Goal: Find specific page/section: Find specific page/section

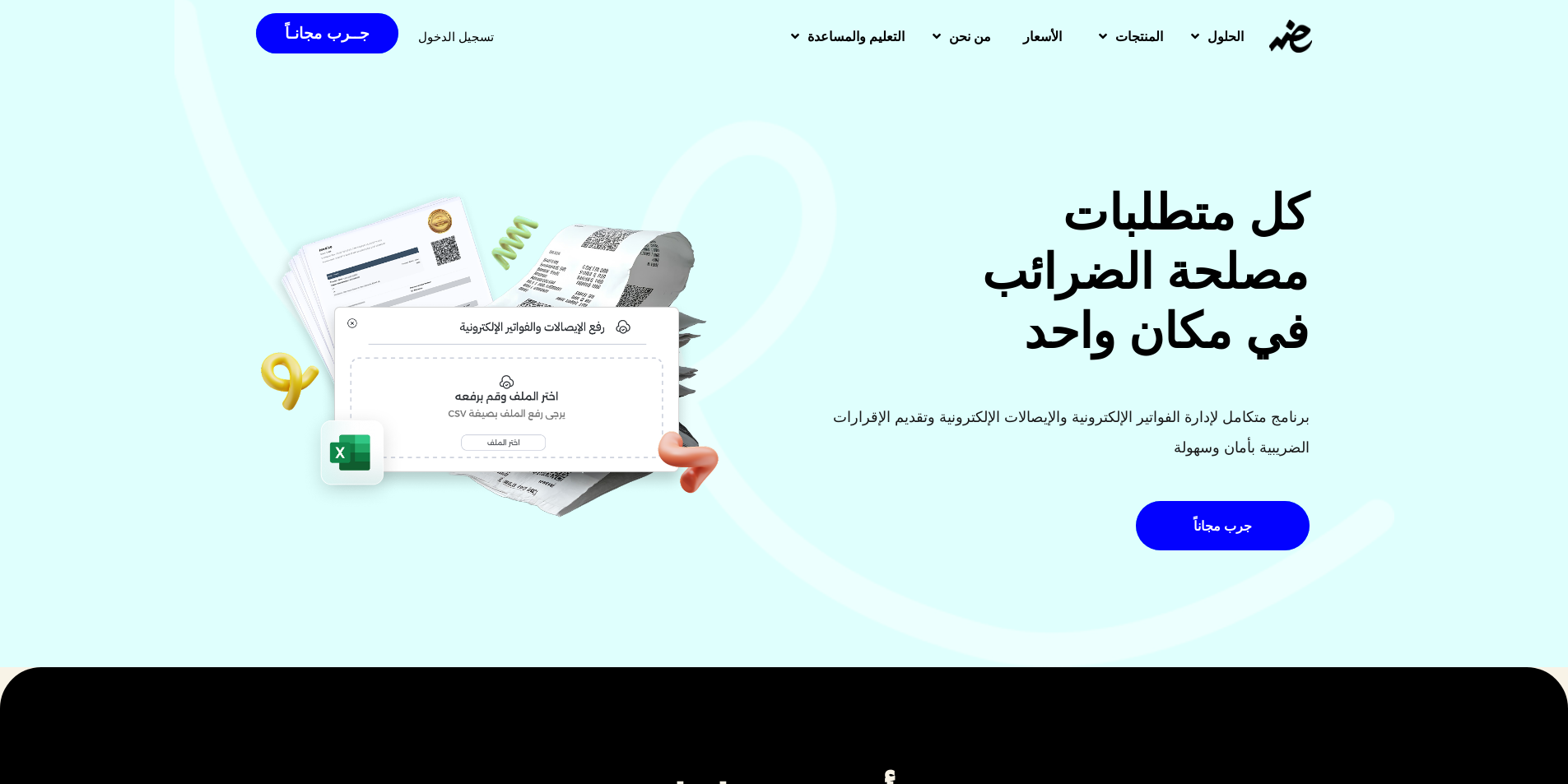
click at [427, 36] on span "تسجيل الدخول" at bounding box center [456, 36] width 76 height 12
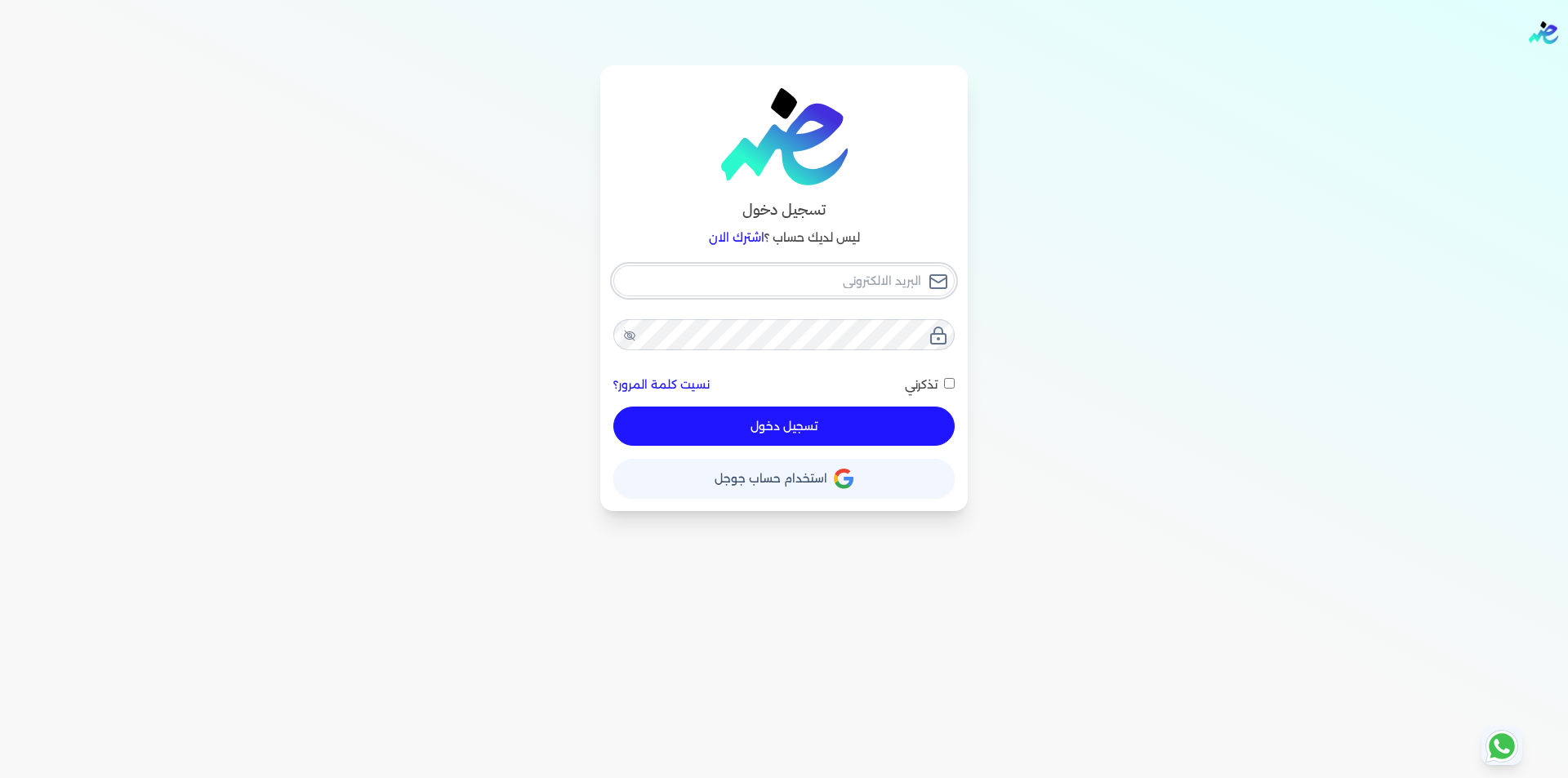
type input "mega.ragab@gmail.com"
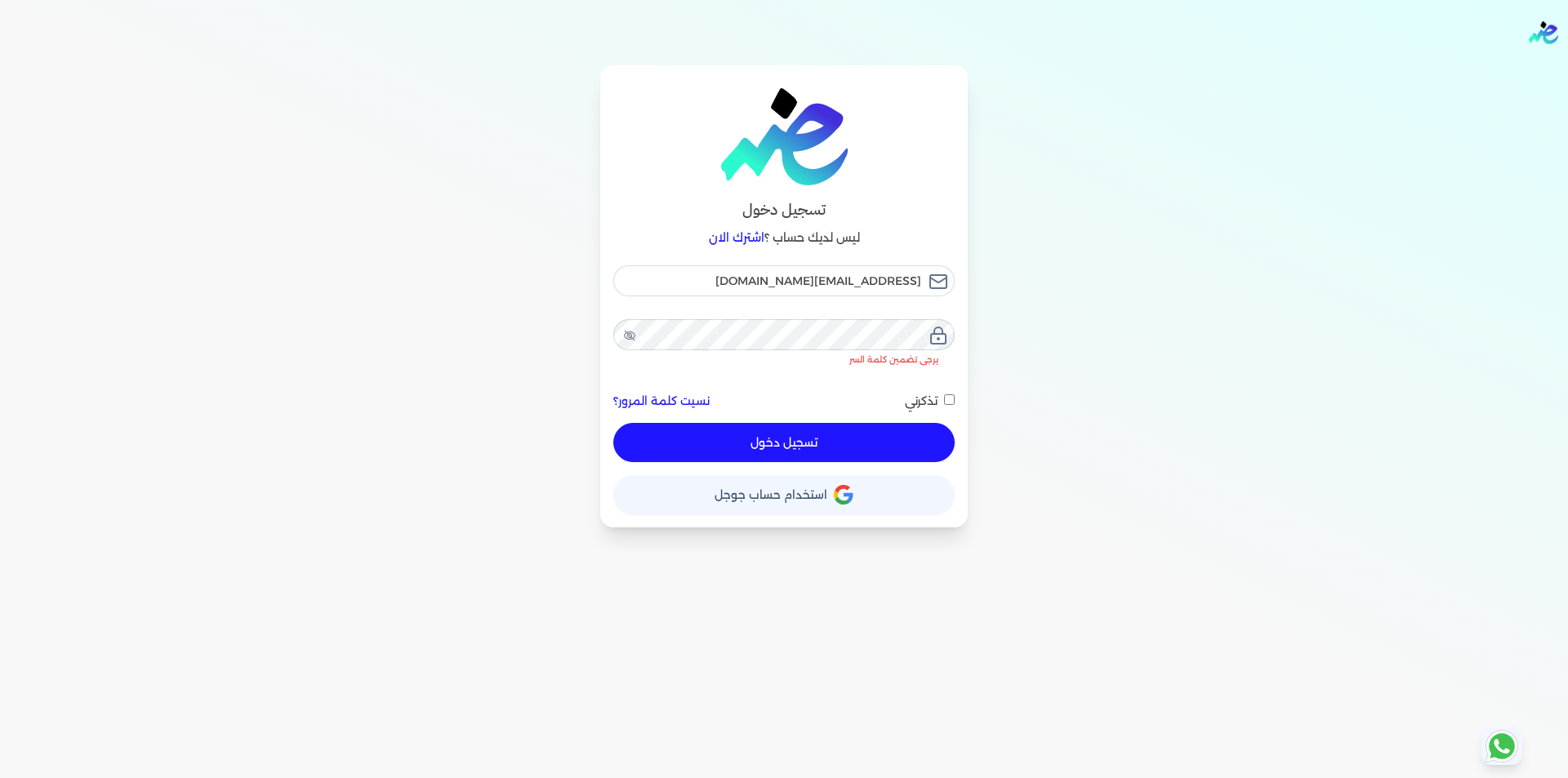
click at [866, 424] on button "تسجيل دخول" at bounding box center [784, 443] width 342 height 39
checkbox input "false"
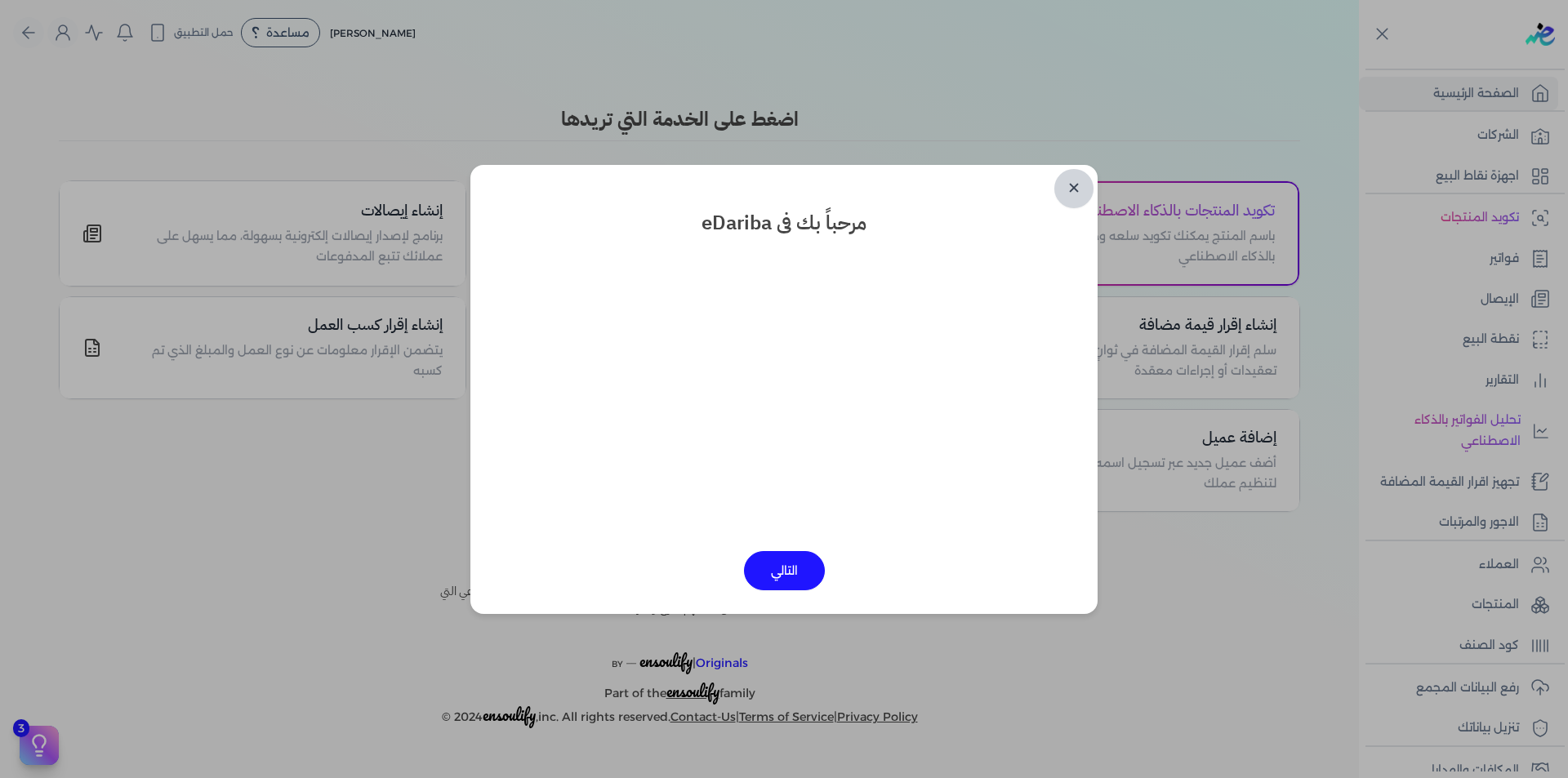
click at [1082, 180] on link "✕" at bounding box center [1074, 188] width 39 height 39
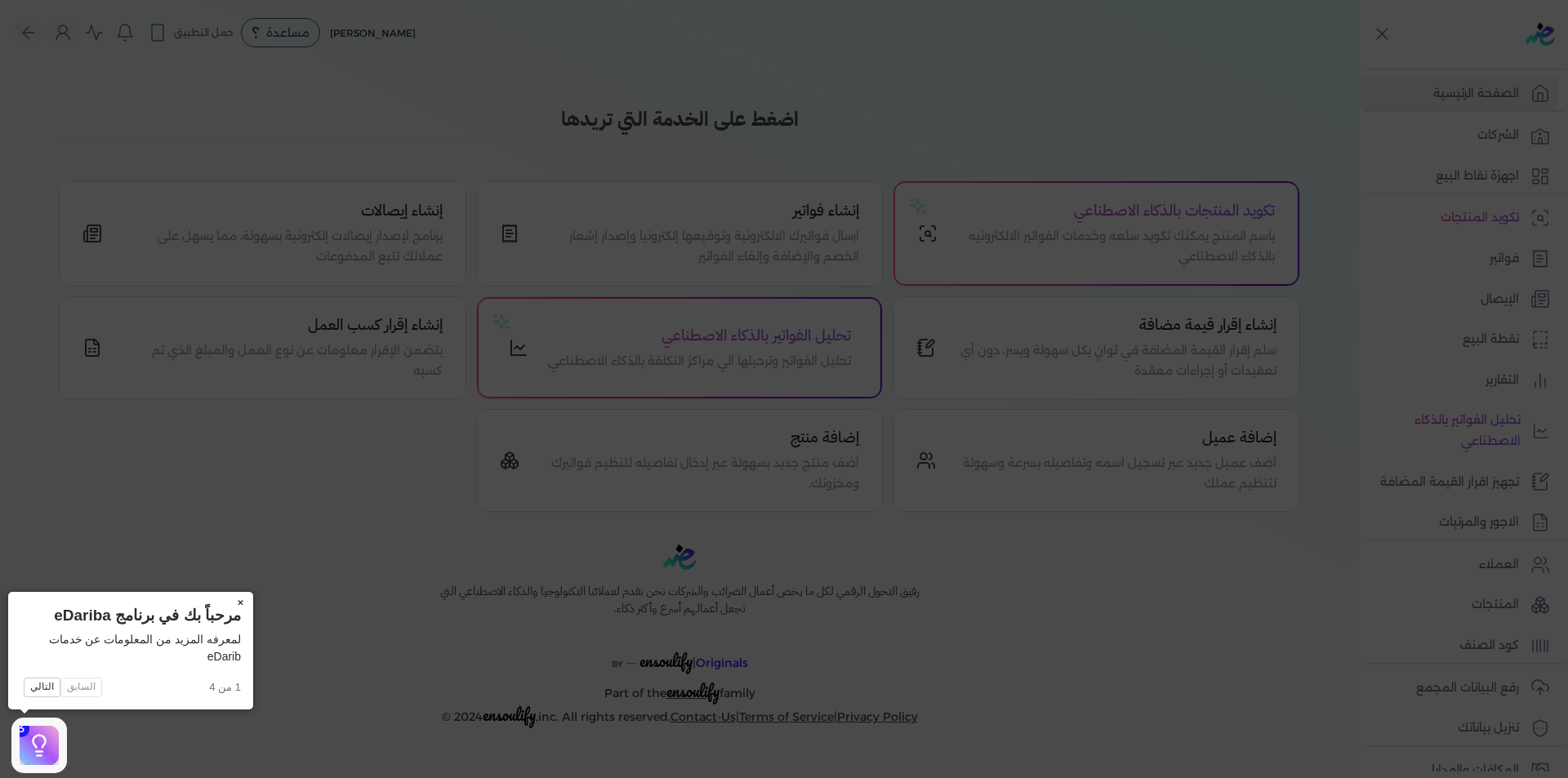
click at [239, 603] on button "×" at bounding box center [240, 603] width 26 height 23
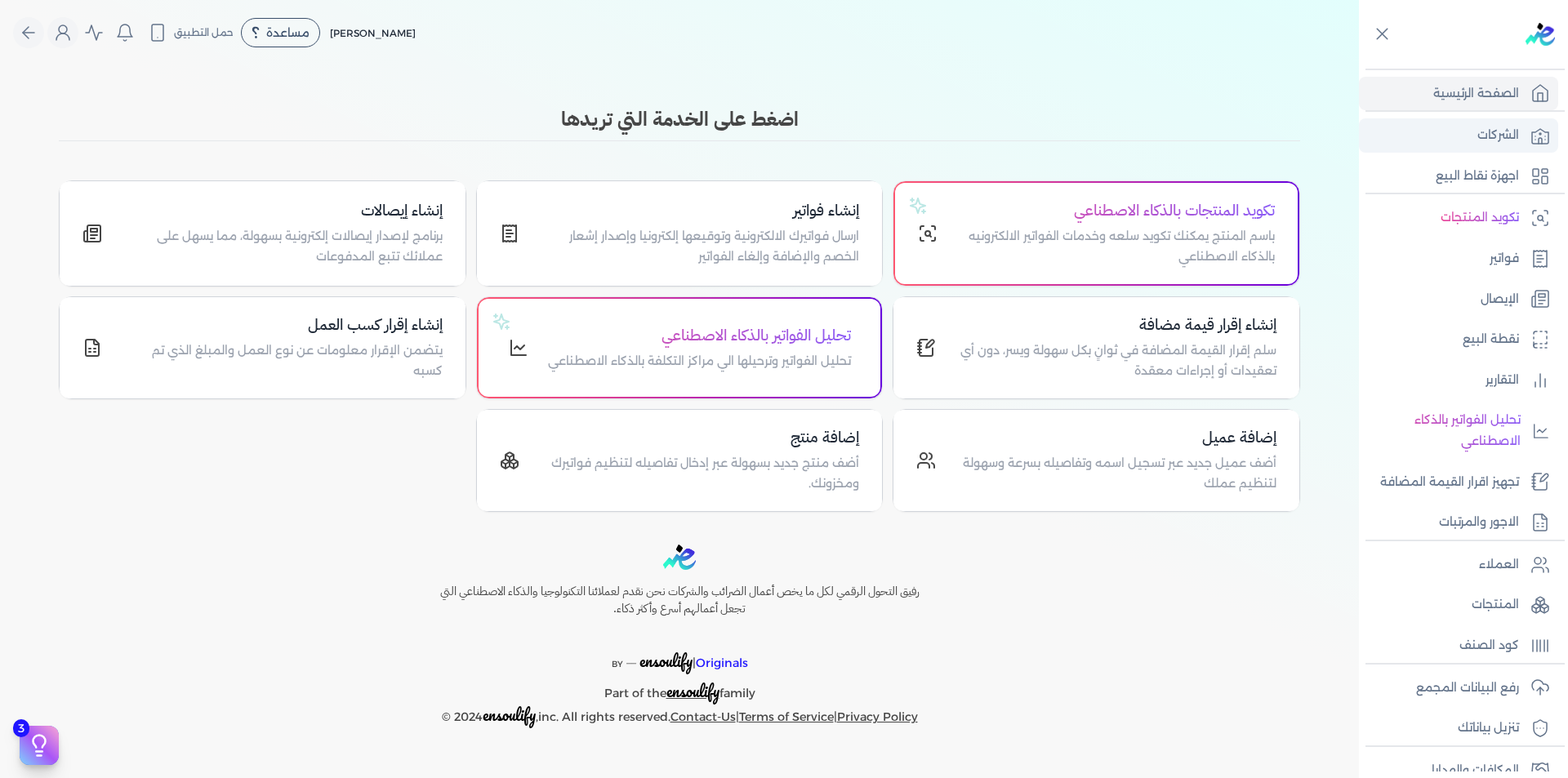
click at [1511, 141] on p "الشركات" at bounding box center [1499, 135] width 42 height 21
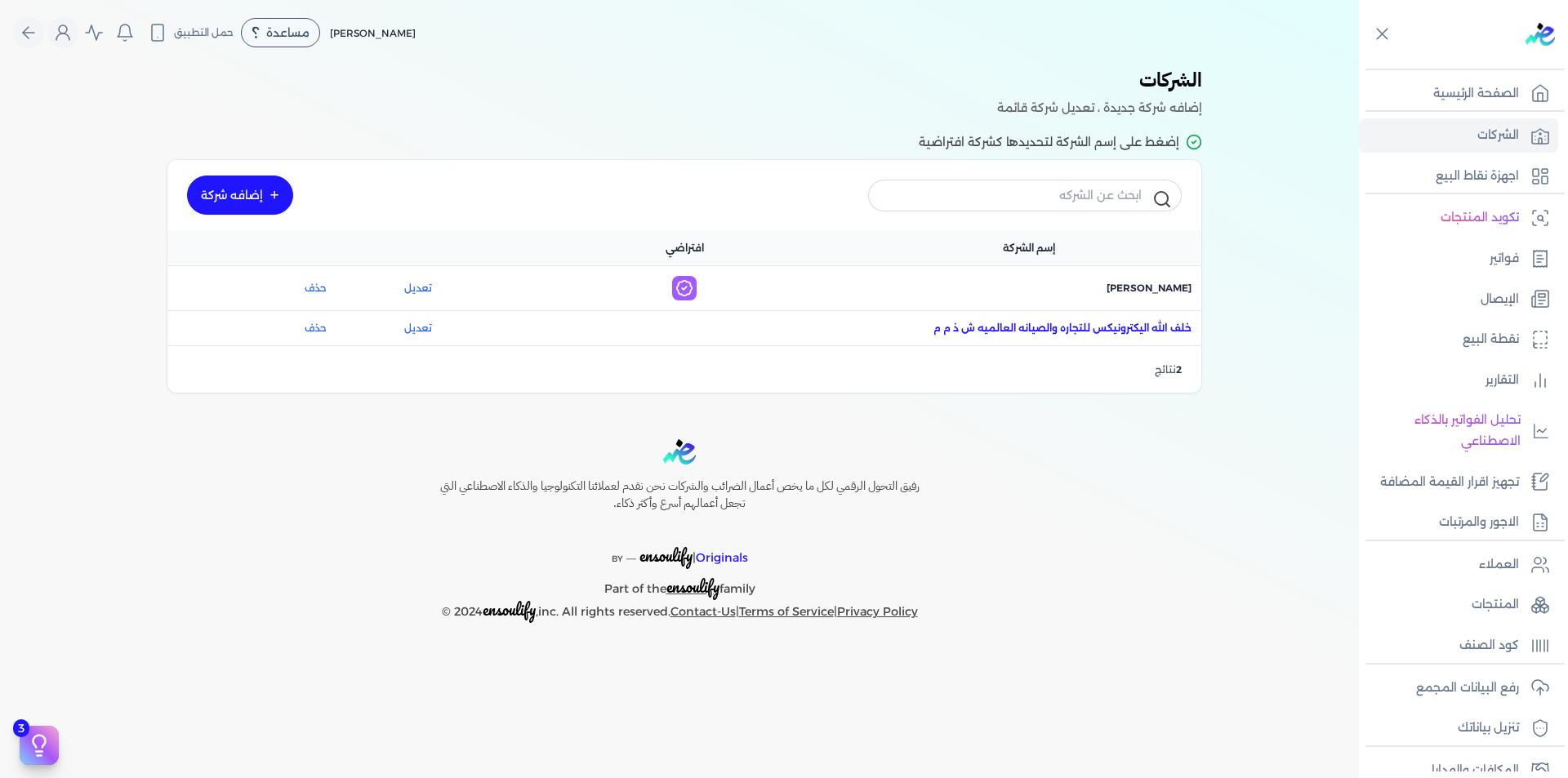
click at [1063, 333] on span "اسم الشركة : خلف الله اليكترونيكس للتجاره والصيانه العالميه ش ذ م م" at bounding box center [1063, 328] width 258 height 15
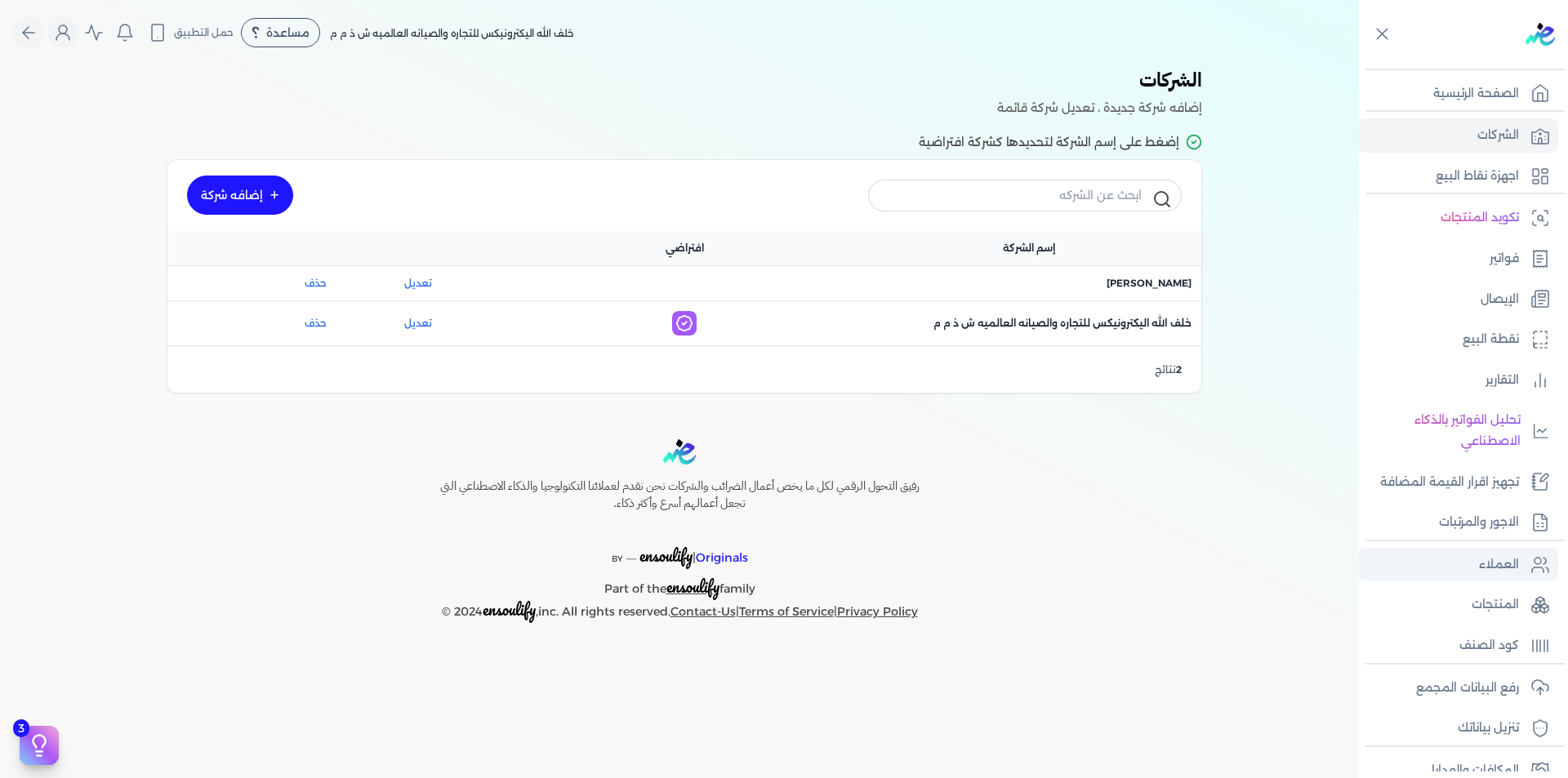
click at [1448, 569] on link "العملاء" at bounding box center [1458, 565] width 199 height 35
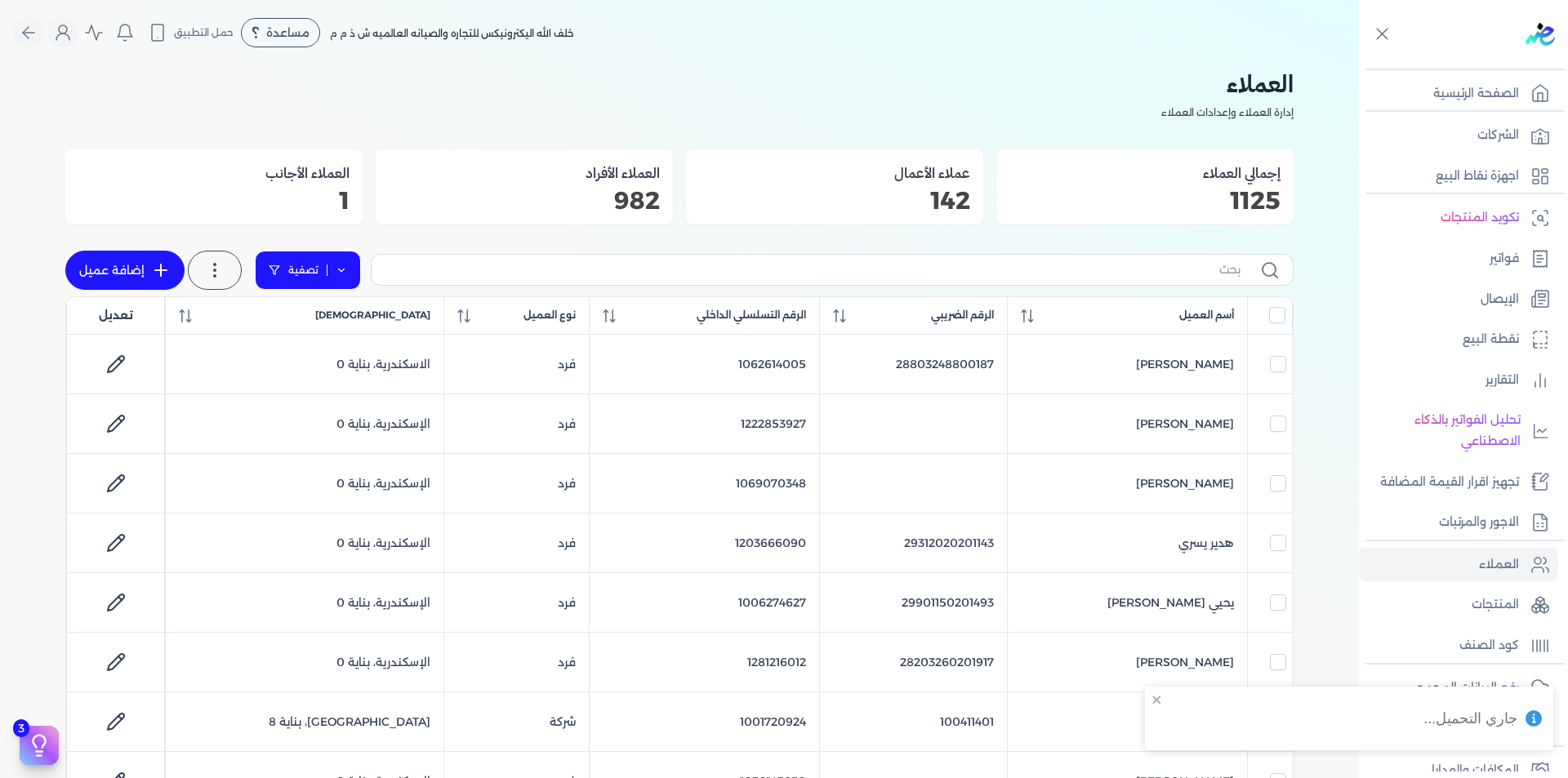
click at [329, 263] on link "تصفية" at bounding box center [307, 270] width 106 height 39
click at [348, 320] on icon at bounding box center [354, 323] width 16 height 16
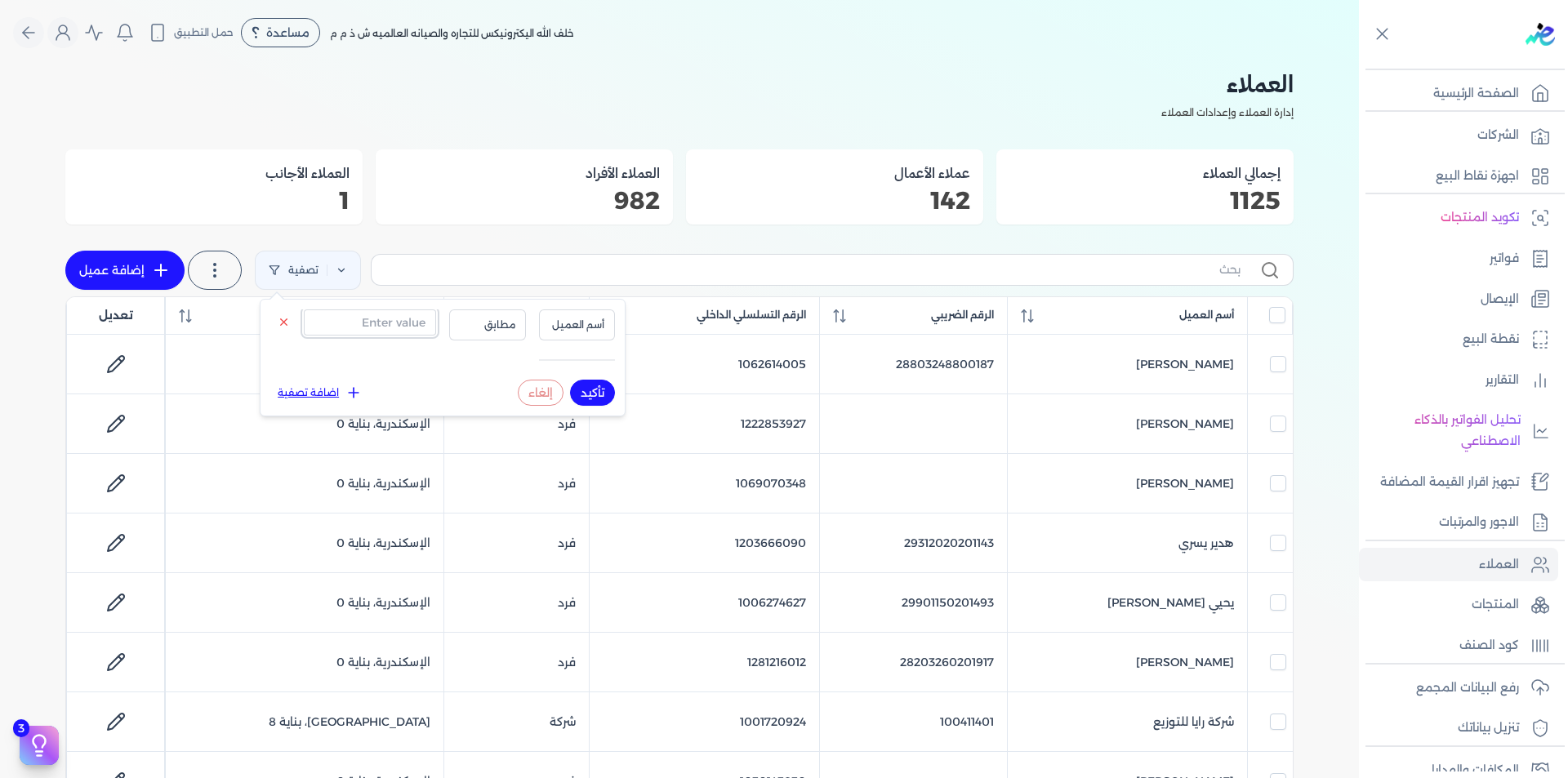
click at [375, 325] on input "text" at bounding box center [370, 323] width 133 height 26
paste input "1028047773"
click at [591, 328] on span "أسم العميل" at bounding box center [577, 325] width 55 height 15
click at [582, 388] on li "الرقم التسلسلي الداخلي" at bounding box center [543, 390] width 125 height 15
click at [594, 395] on button "تأكيد" at bounding box center [592, 393] width 45 height 26
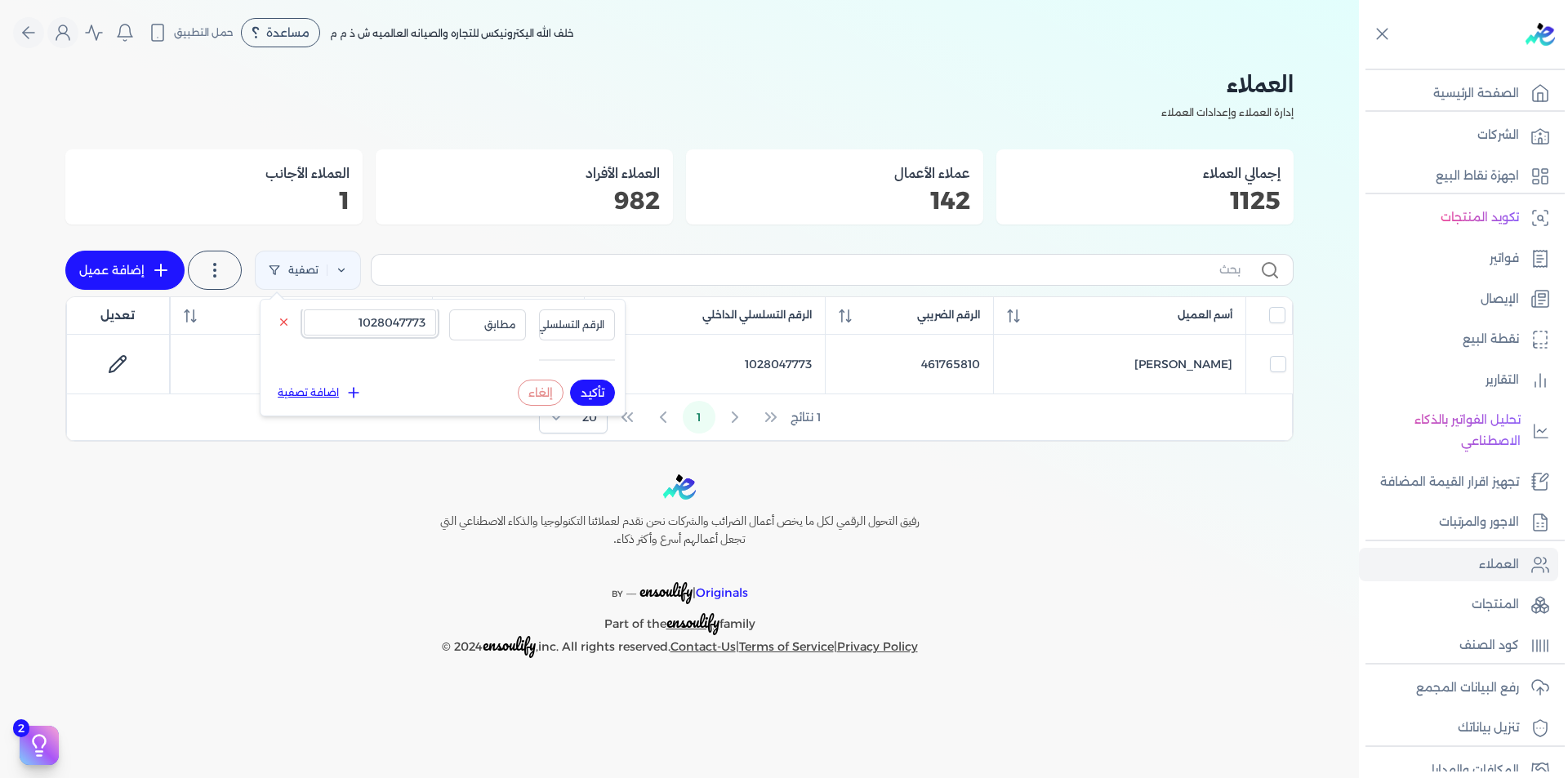
click at [367, 318] on input "1028047773" at bounding box center [370, 323] width 133 height 26
paste input "02119824"
type input "1002119824"
click at [594, 395] on button "تأكيد" at bounding box center [592, 393] width 45 height 26
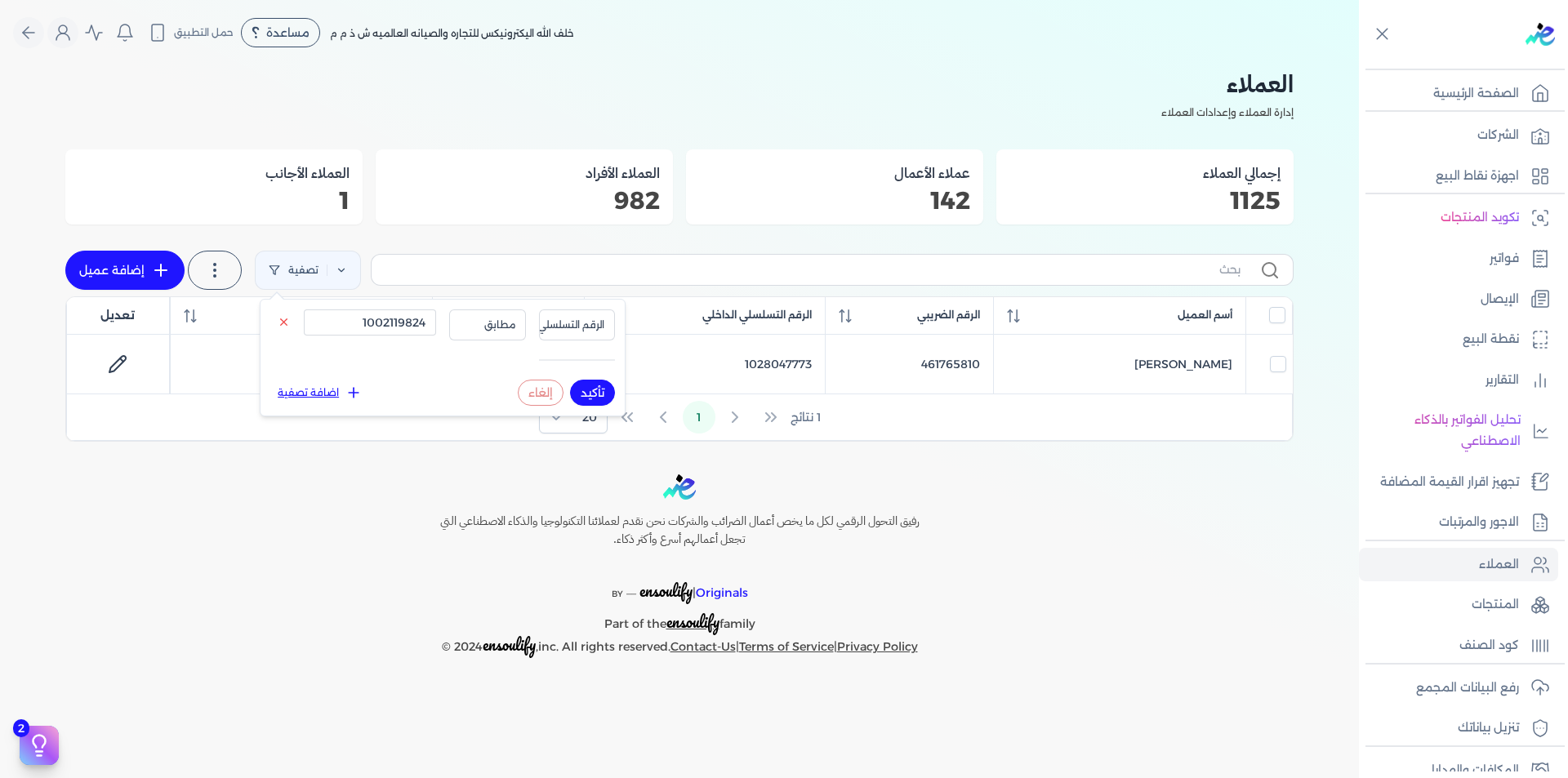
checkbox input "false"
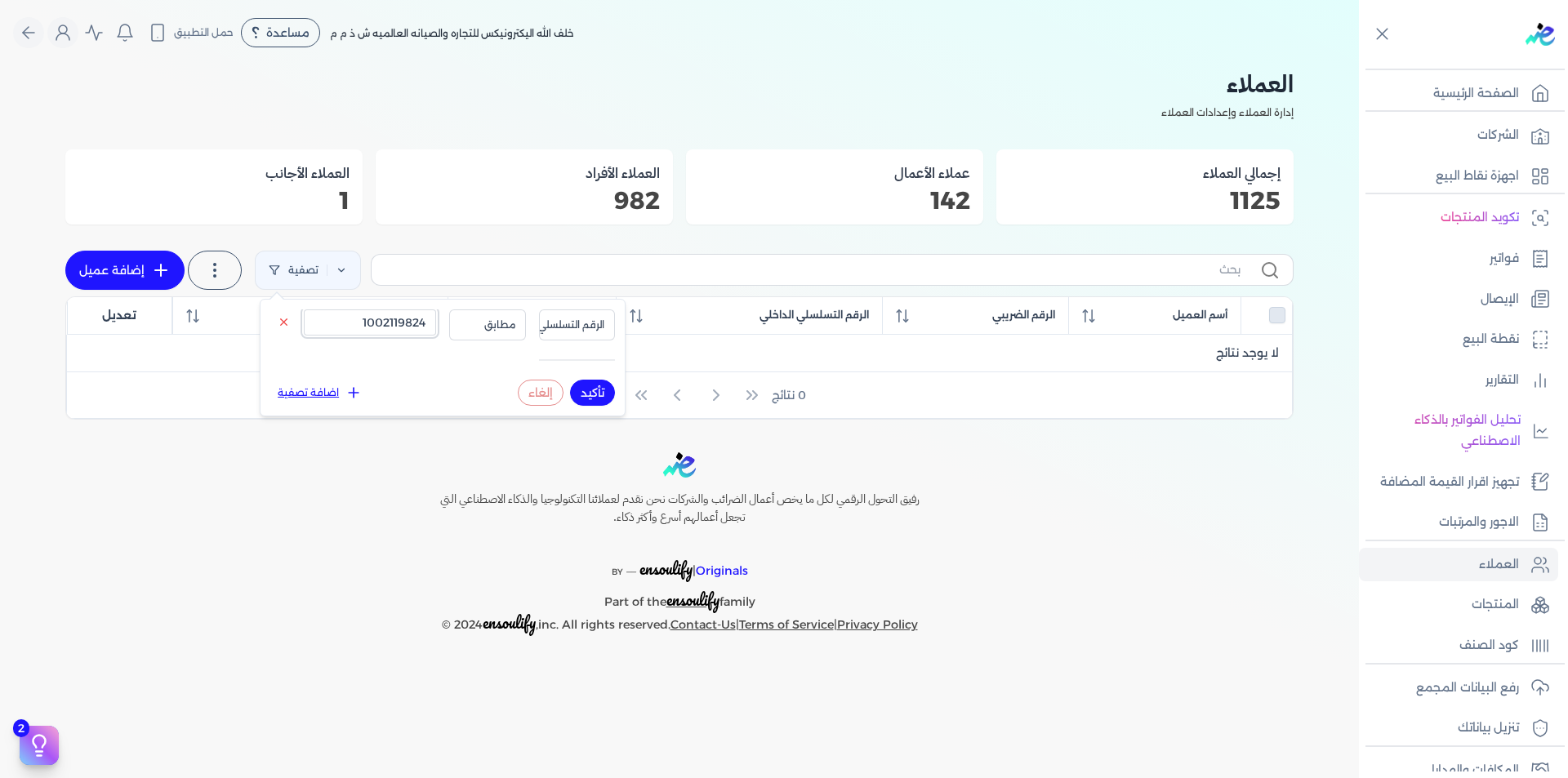
click at [399, 317] on input "1002119824" at bounding box center [370, 323] width 133 height 26
paste input "70077006"
type input "1070077006"
click at [588, 387] on button "تأكيد" at bounding box center [592, 393] width 45 height 26
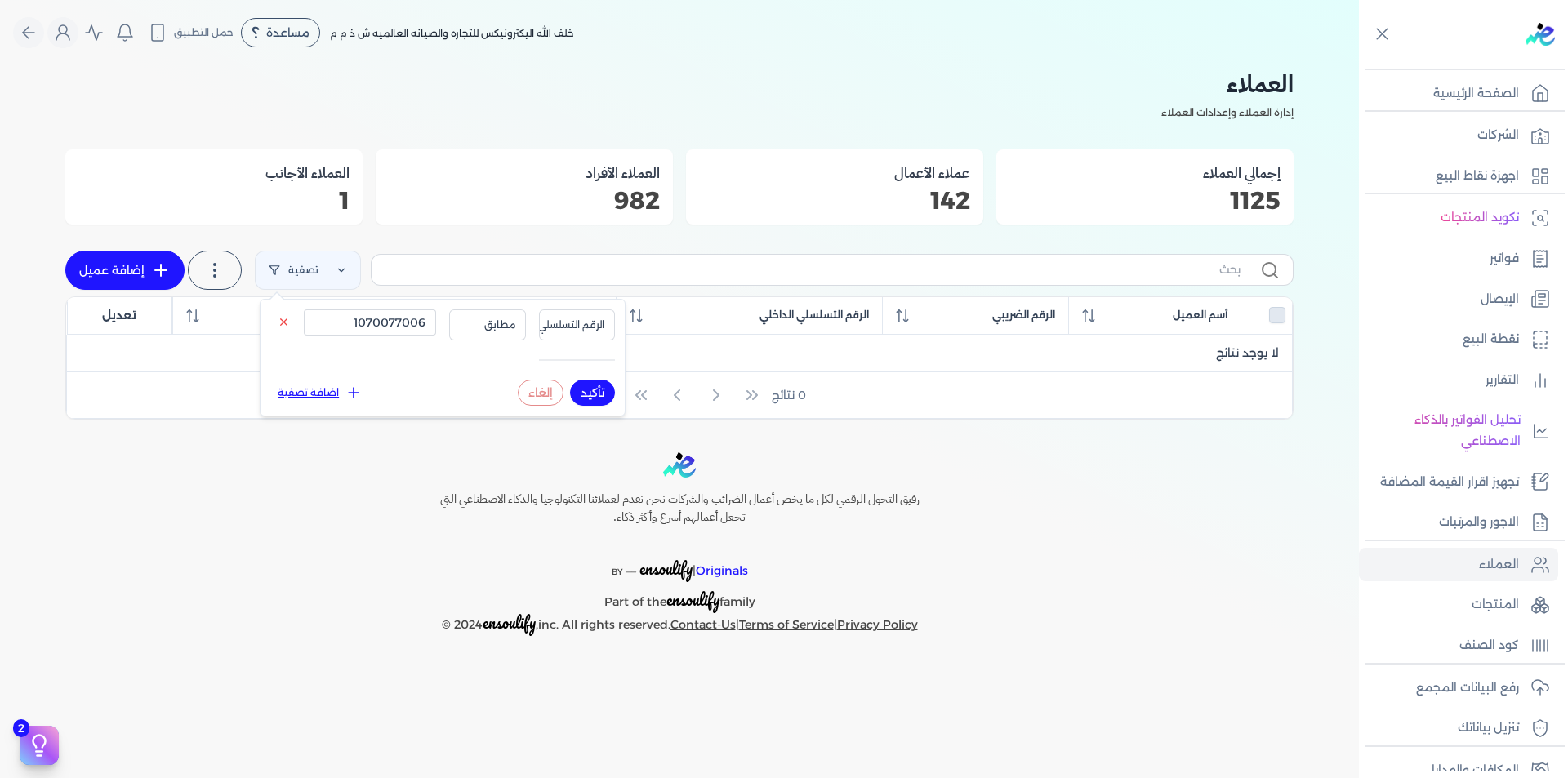
checkbox input "false"
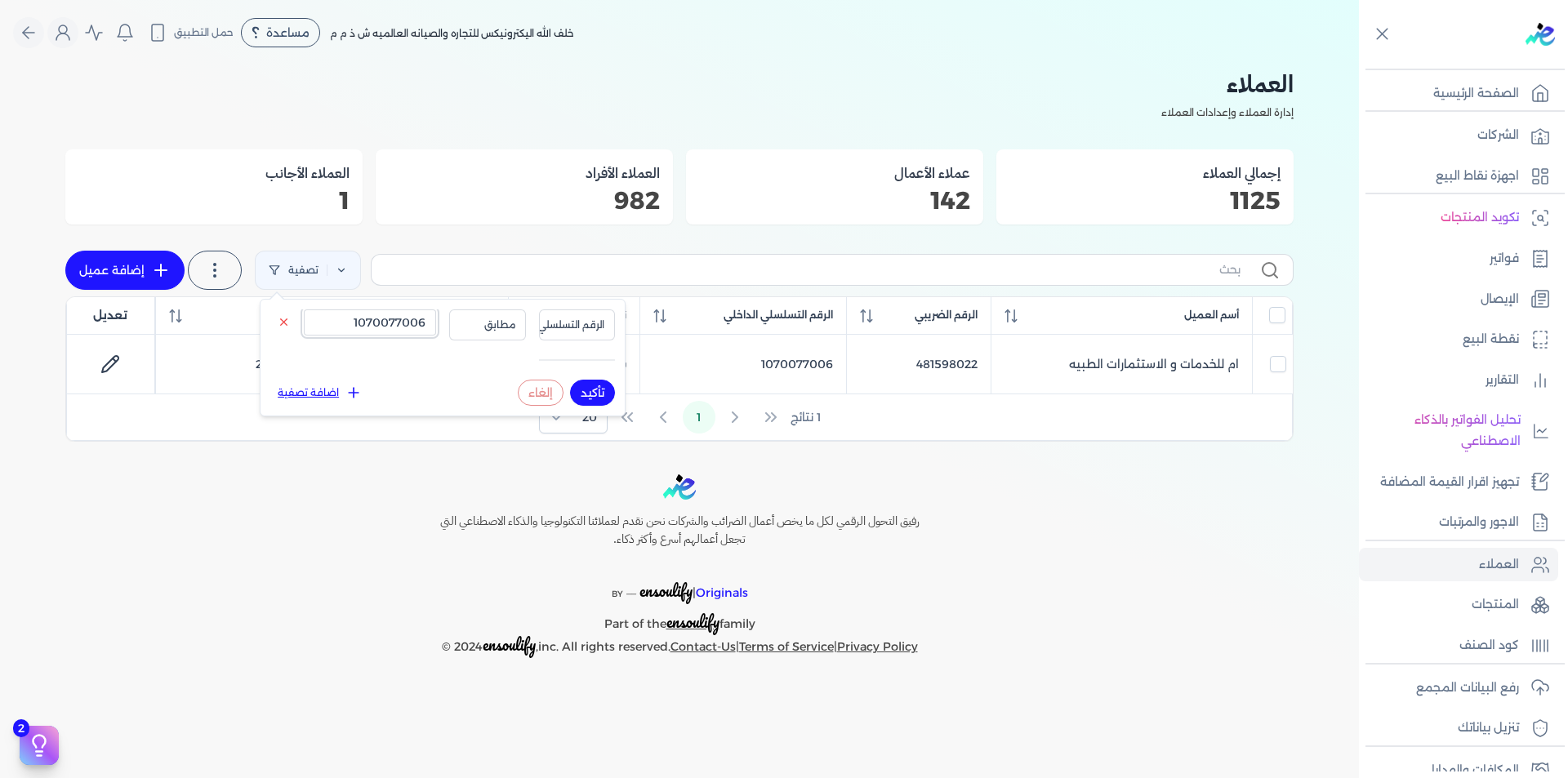
click at [399, 324] on input "1070077006" at bounding box center [370, 323] width 133 height 26
paste input "221611407"
click at [594, 387] on button "تأكيد" at bounding box center [592, 393] width 45 height 26
drag, startPoint x: 430, startPoint y: 318, endPoint x: 414, endPoint y: 321, distance: 16.3
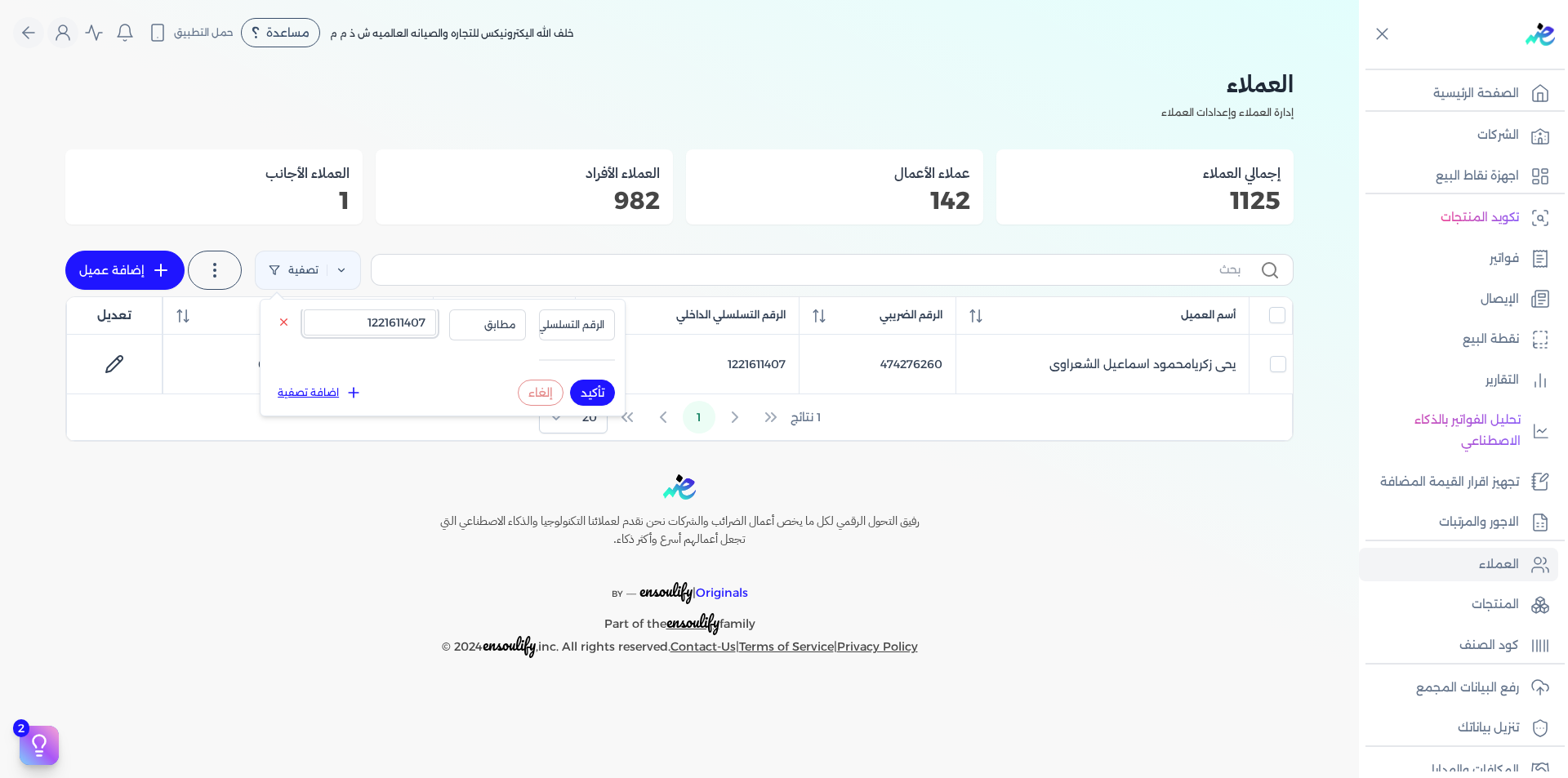
click at [417, 319] on input "1221611407" at bounding box center [370, 323] width 133 height 26
paste input "760271682"
type input "760271682"
click at [584, 323] on span "الرقم التسلسلي الداخلي" at bounding box center [554, 325] width 101 height 15
click at [580, 384] on li "الرقم التسلسلي الداخلي" at bounding box center [543, 390] width 125 height 15
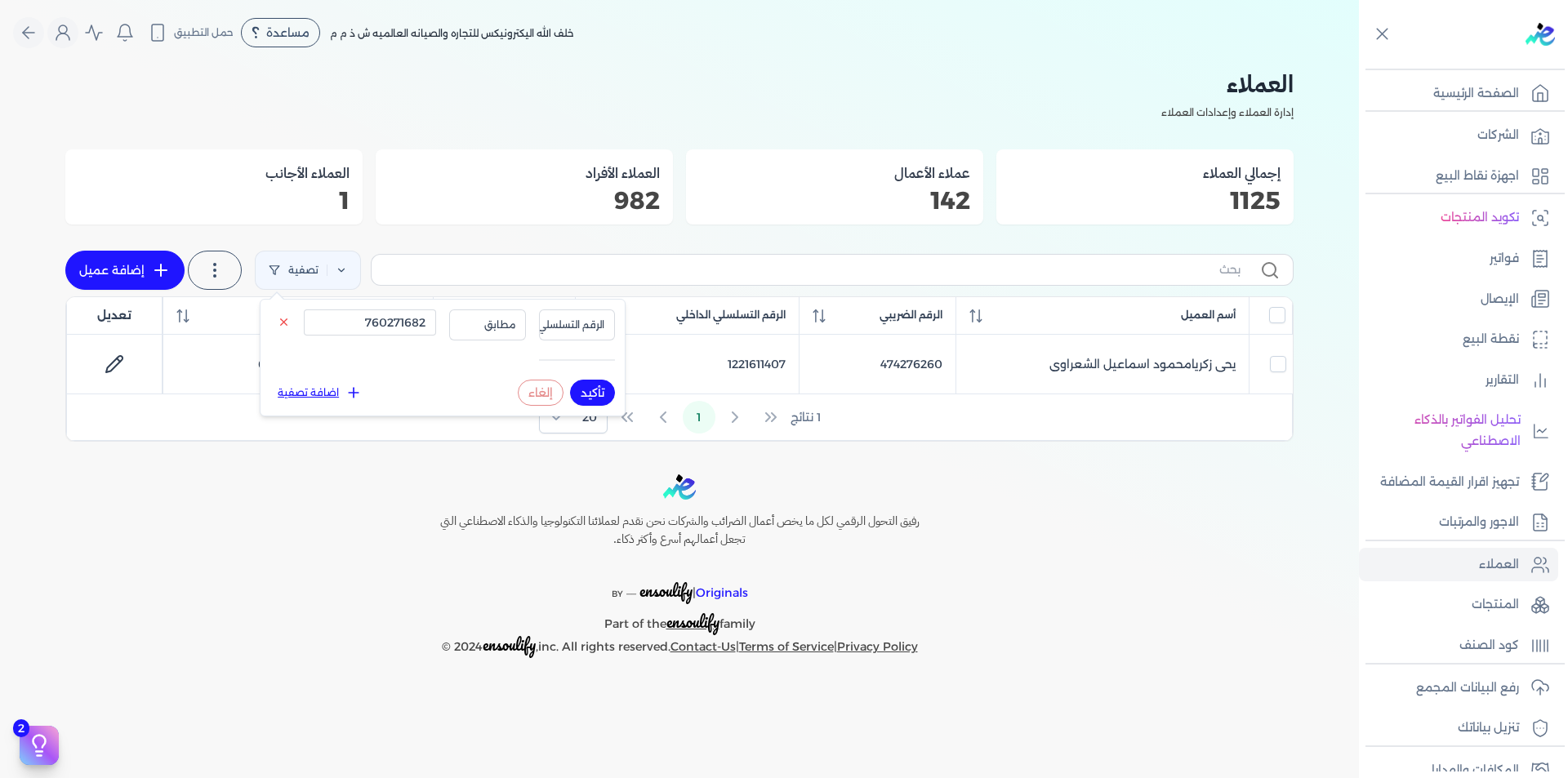
click at [604, 399] on button "تأكيد" at bounding box center [592, 393] width 45 height 26
checkbox input "false"
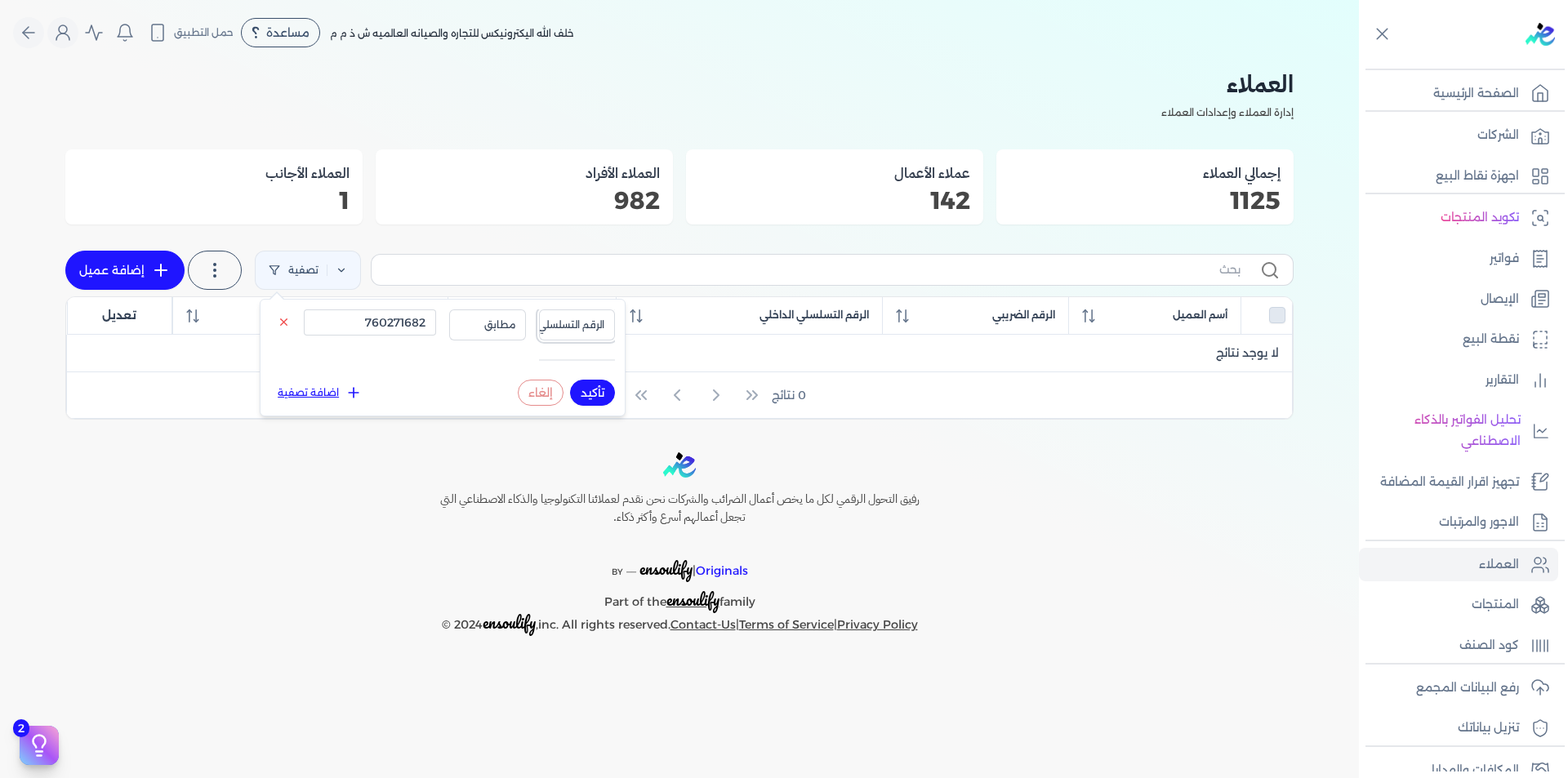
click at [566, 322] on span "الرقم التسلسلي الداخلي" at bounding box center [554, 325] width 101 height 15
click at [584, 371] on li "الرقم الضريبي" at bounding box center [543, 375] width 125 height 15
click at [602, 389] on button "تأكيد" at bounding box center [592, 393] width 45 height 26
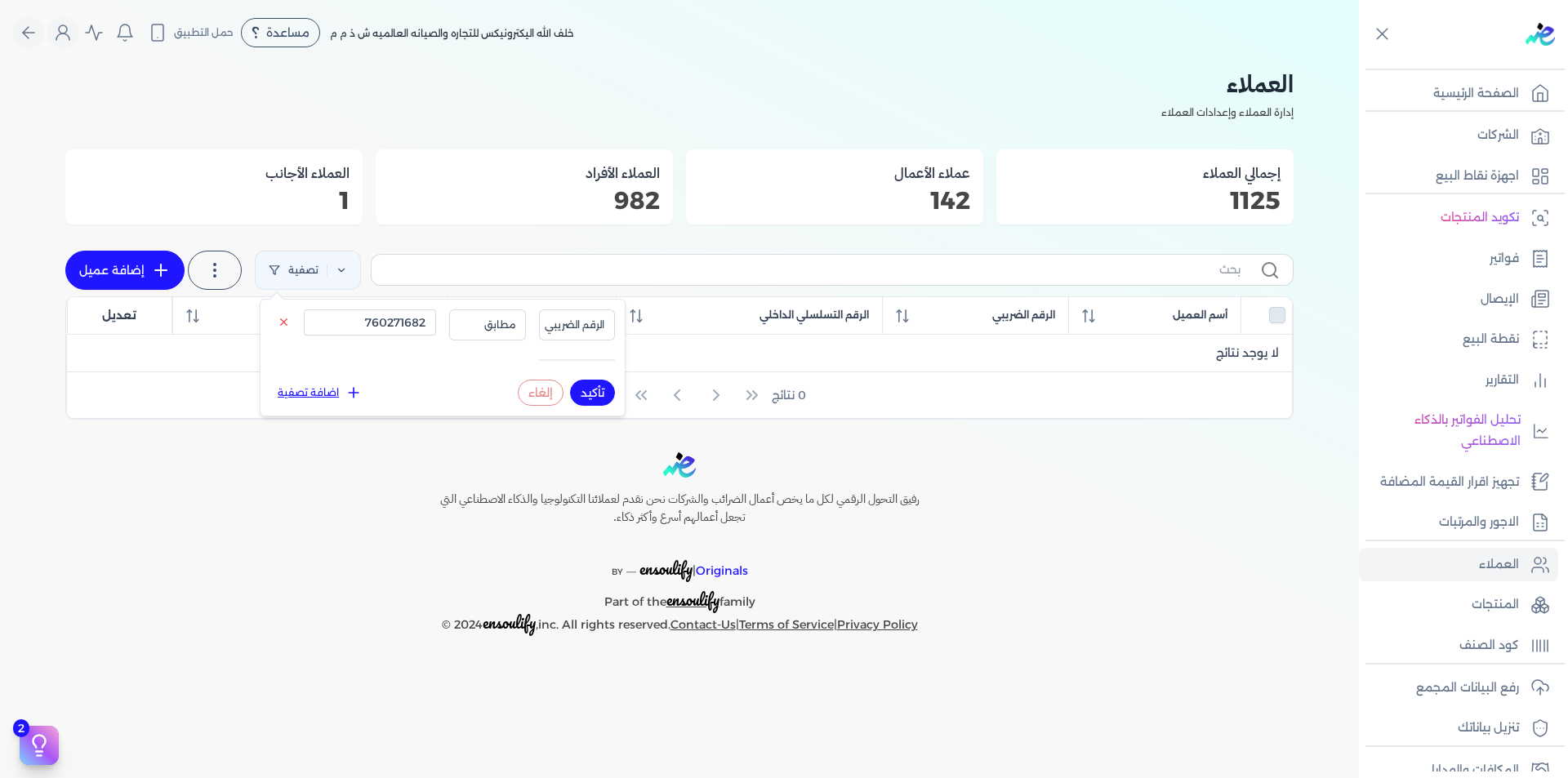
click at [602, 389] on button "تأكيد" at bounding box center [592, 393] width 45 height 26
click at [404, 325] on input "760271682" at bounding box center [370, 323] width 133 height 26
paste input "1060074116"
click at [594, 325] on span "الرقم الضريبي" at bounding box center [574, 325] width 60 height 15
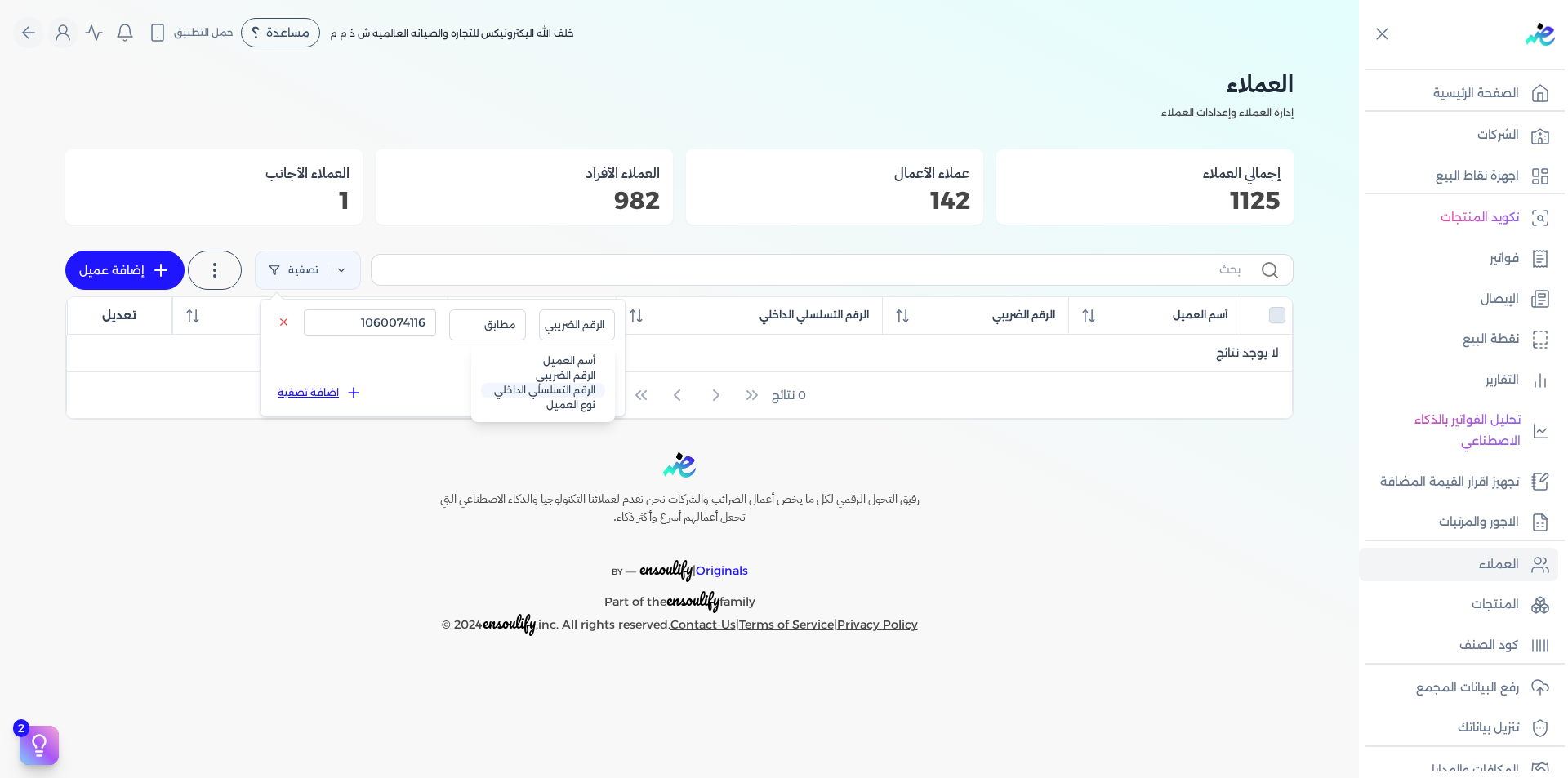
click at [581, 383] on li "الرقم التسلسلي الداخلي" at bounding box center [543, 390] width 125 height 15
click at [598, 394] on button "تأكيد" at bounding box center [592, 393] width 45 height 26
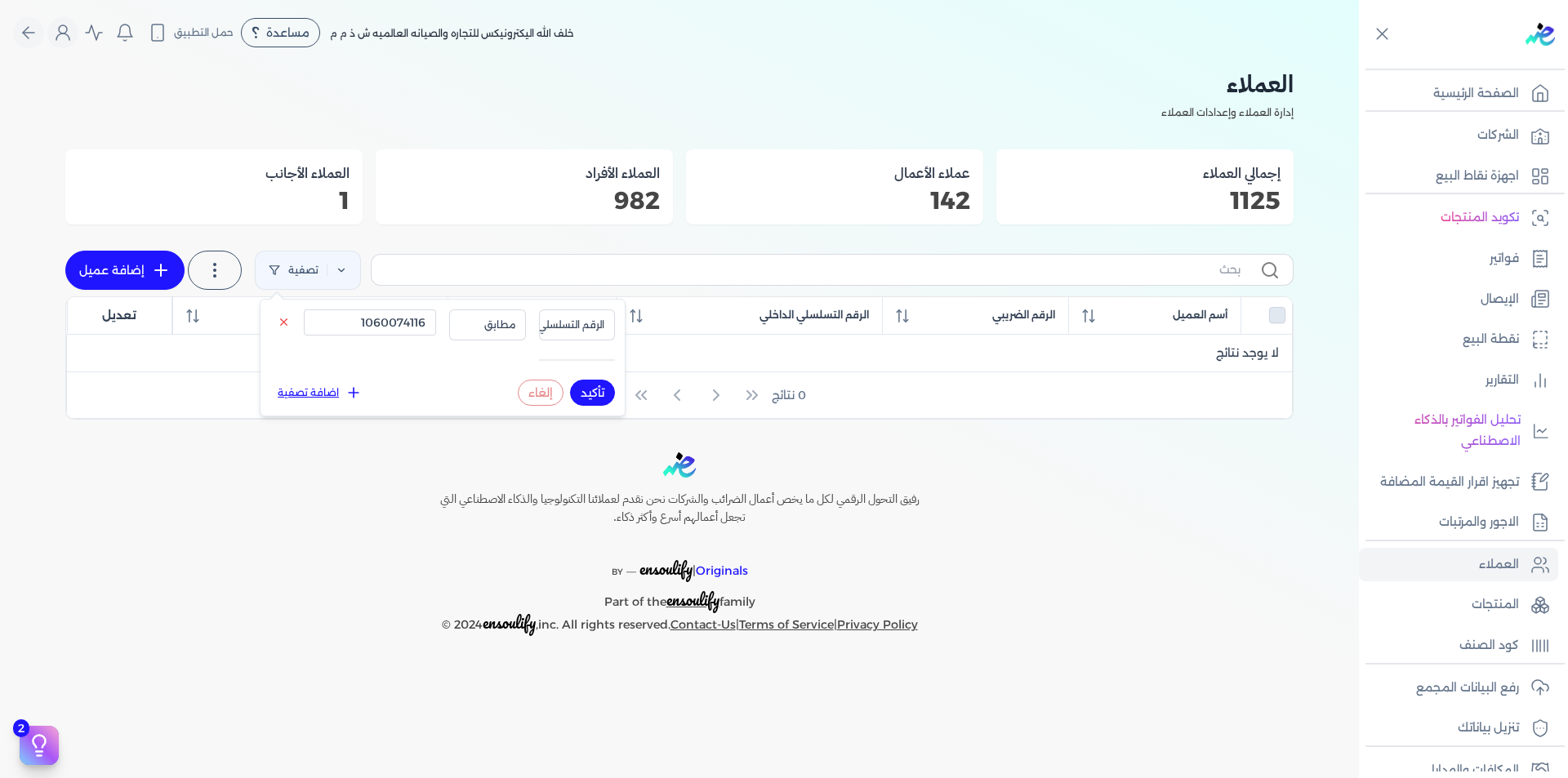
click at [598, 394] on button "تأكيد" at bounding box center [592, 393] width 45 height 26
click at [365, 321] on input "1060074116" at bounding box center [370, 323] width 133 height 26
paste input "7007700"
type input "1070077006"
click at [592, 395] on button "تأكيد" at bounding box center [592, 393] width 45 height 26
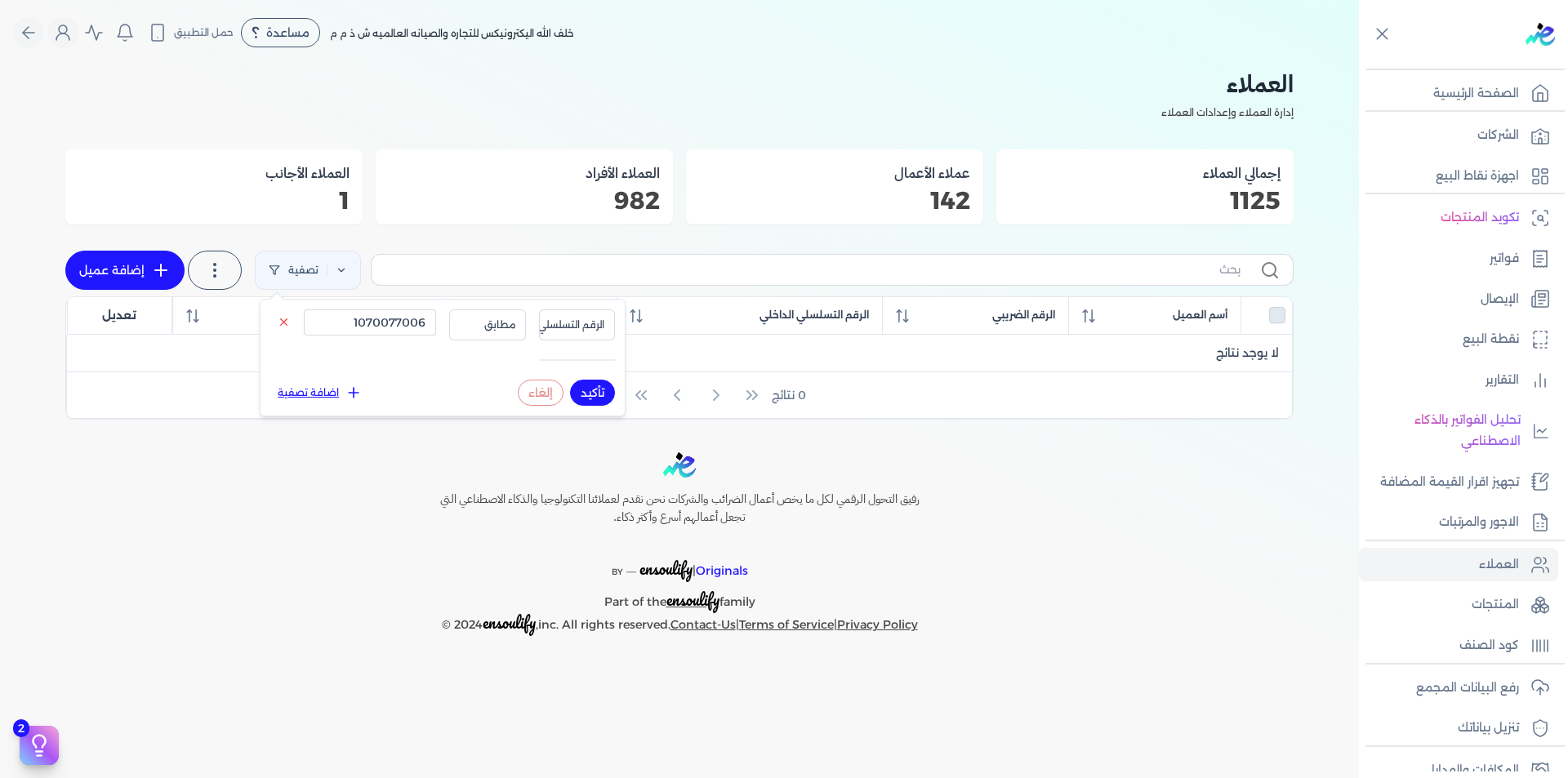
checkbox input "false"
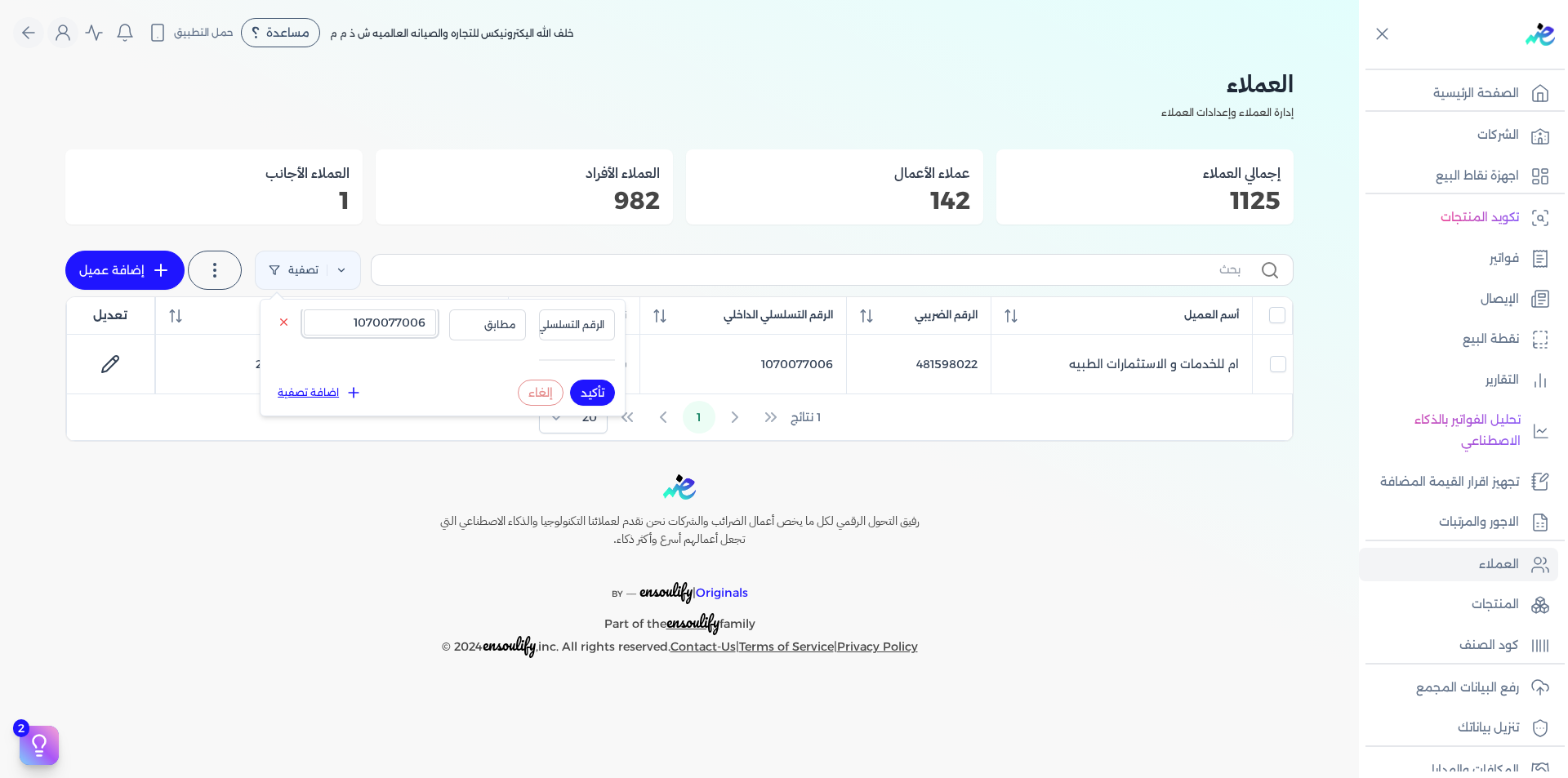
click at [417, 324] on input "1070077006" at bounding box center [370, 323] width 133 height 26
paste input "02119824"
type input "1002119824"
click at [584, 388] on button "تأكيد" at bounding box center [592, 393] width 45 height 26
checkbox input "false"
